Goal: Task Accomplishment & Management: Use online tool/utility

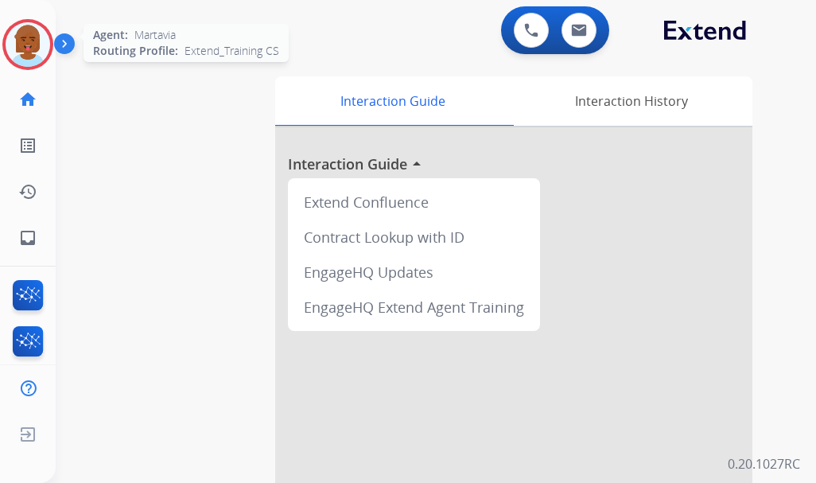
click at [10, 41] on img at bounding box center [28, 44] width 45 height 45
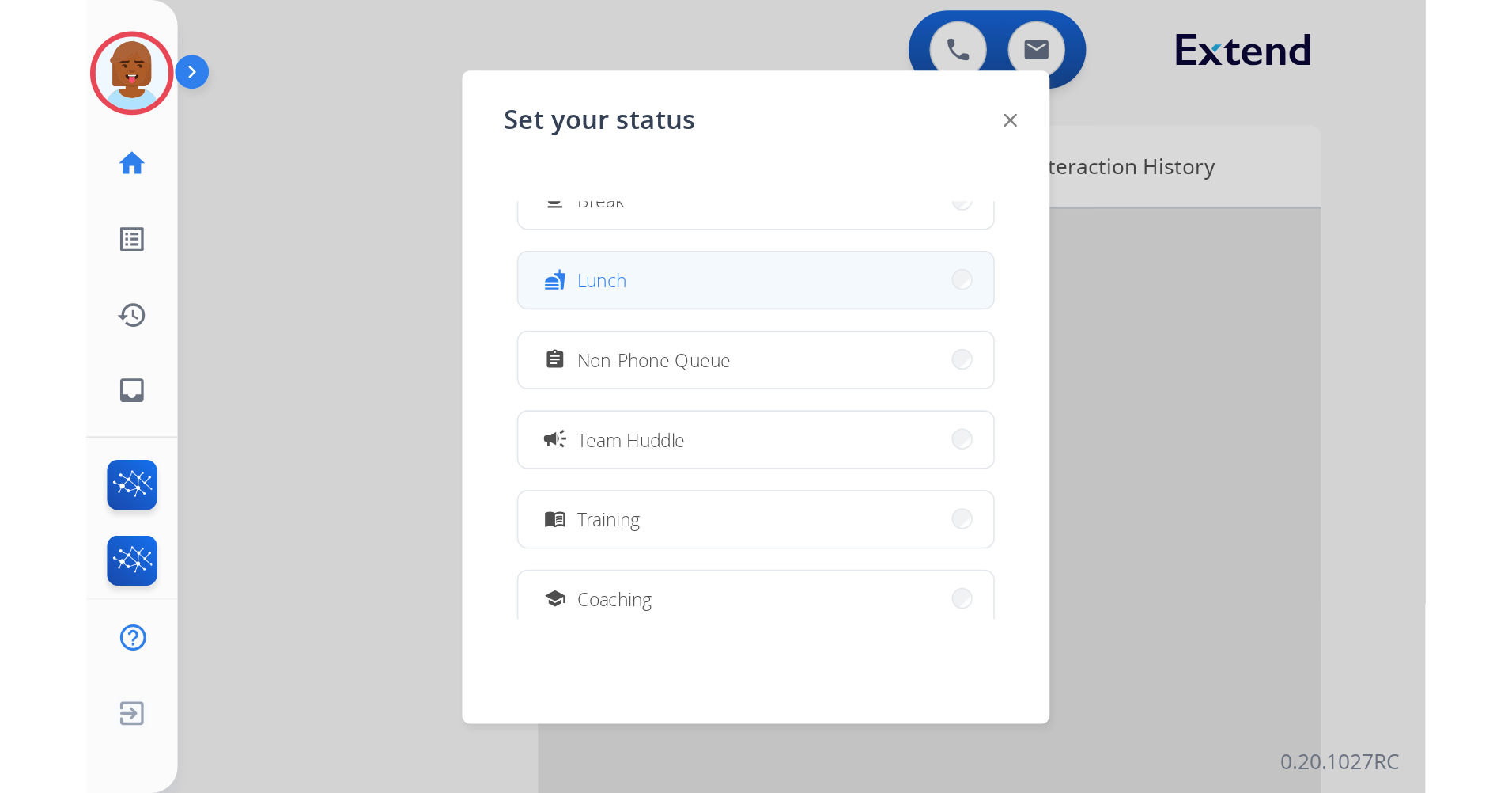
scroll to position [158, 0]
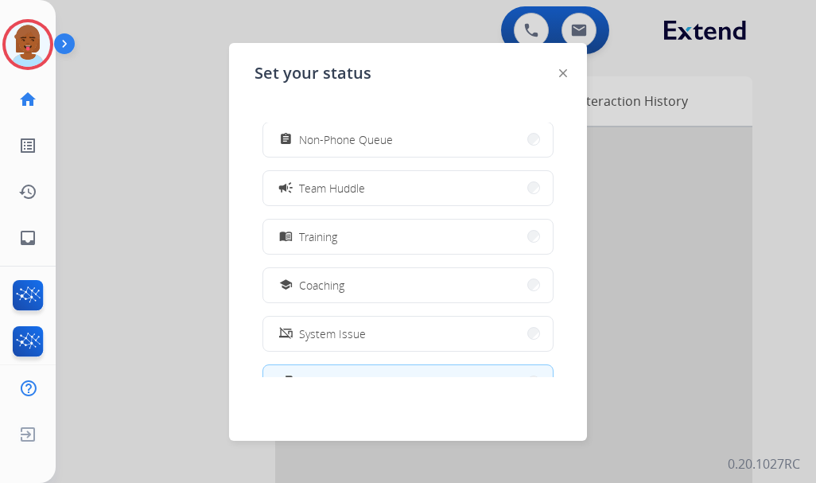
click at [397, 235] on button "menu_book Training" at bounding box center [407, 236] width 289 height 34
